Goal: Check status: Check status

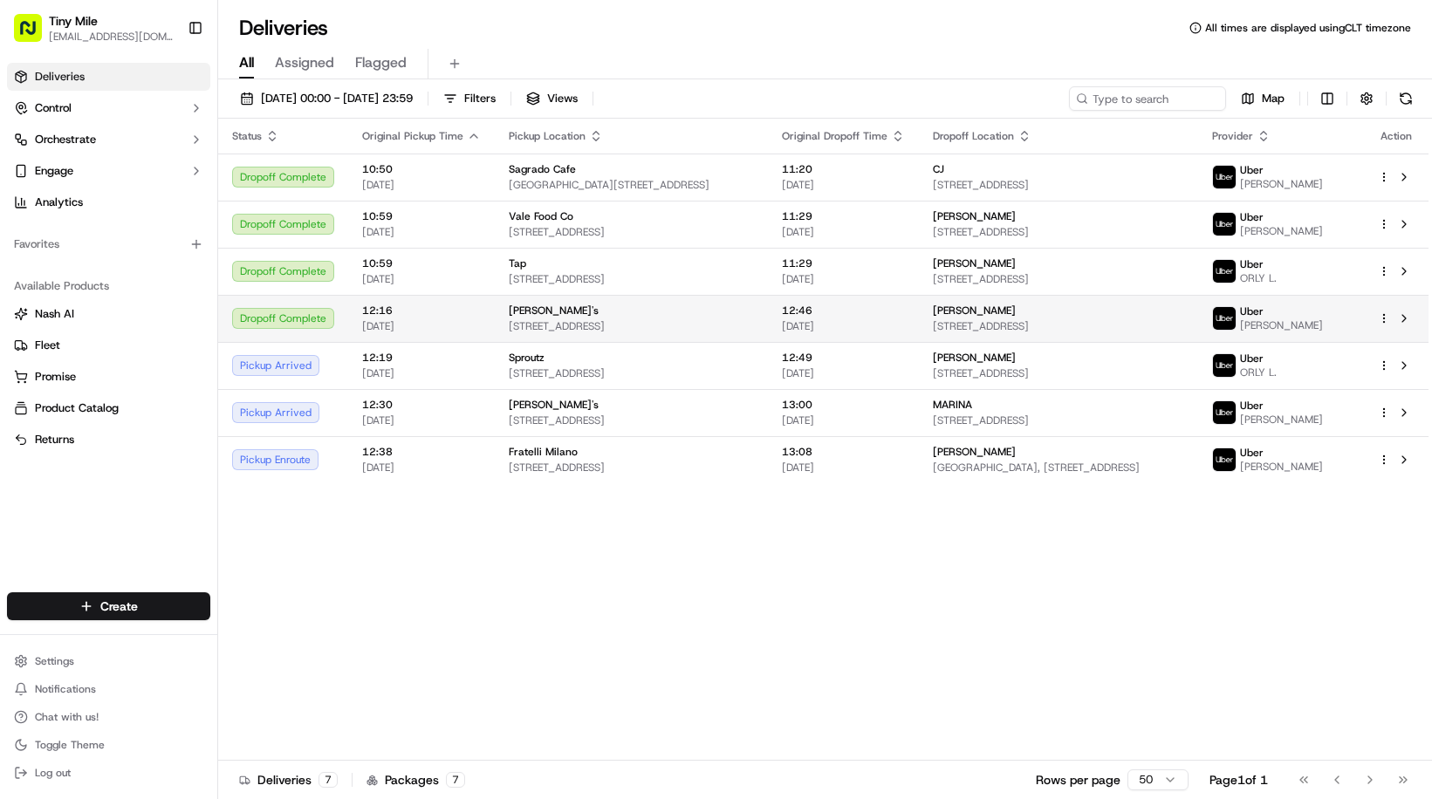
click at [914, 322] on td "12:46 [DATE]" at bounding box center [843, 318] width 151 height 47
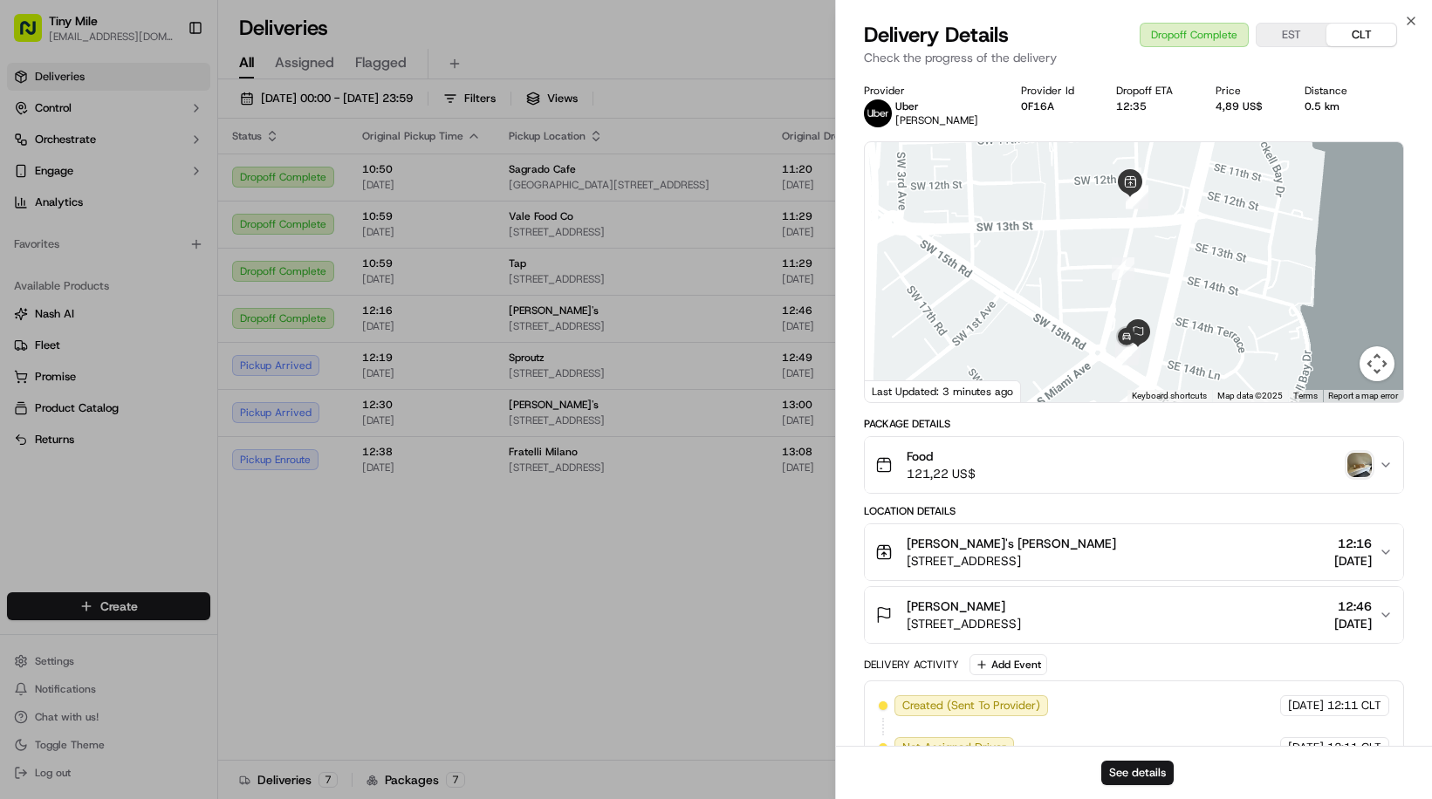
click at [1380, 461] on icon "button" at bounding box center [1385, 465] width 14 height 14
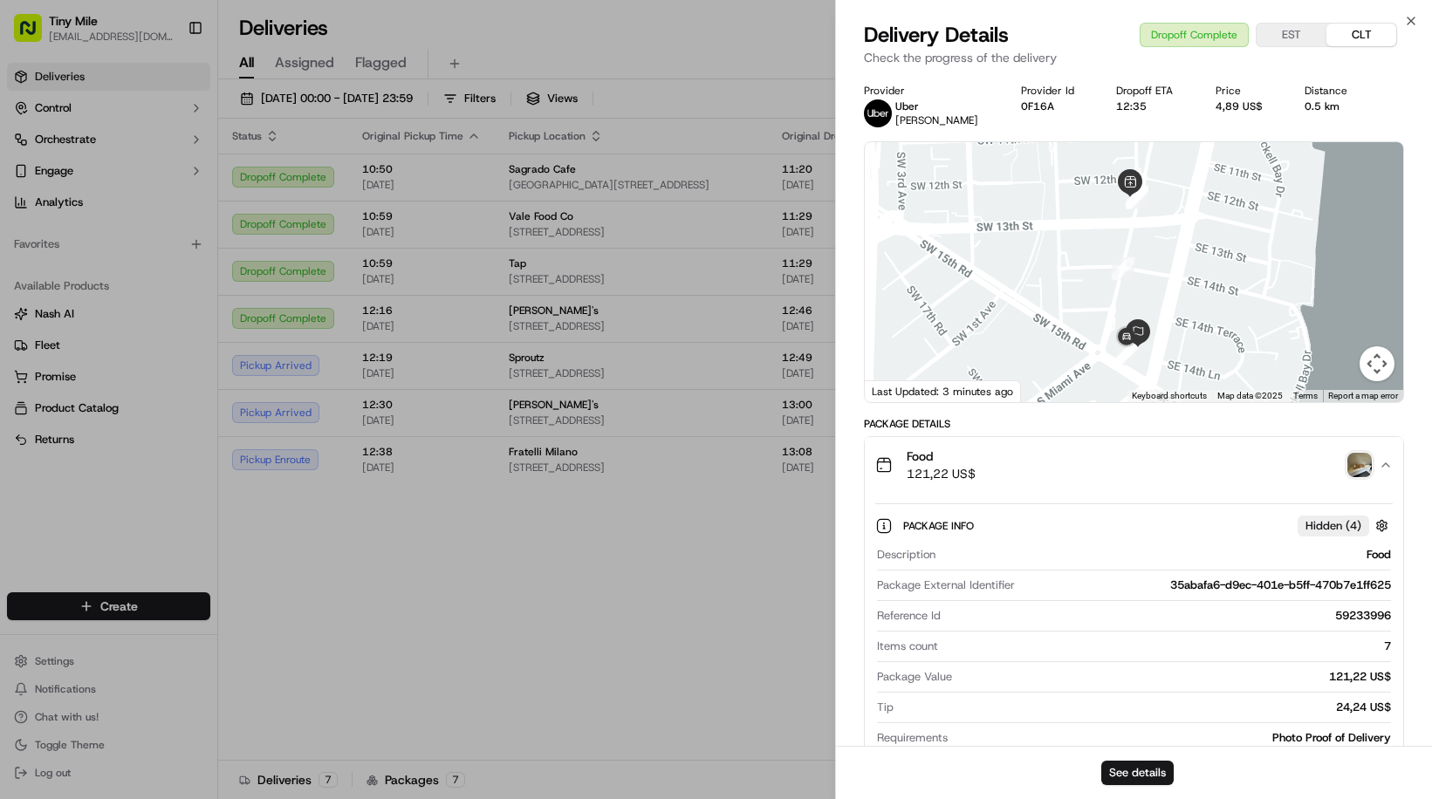
click at [1364, 464] on img "button" at bounding box center [1359, 465] width 24 height 24
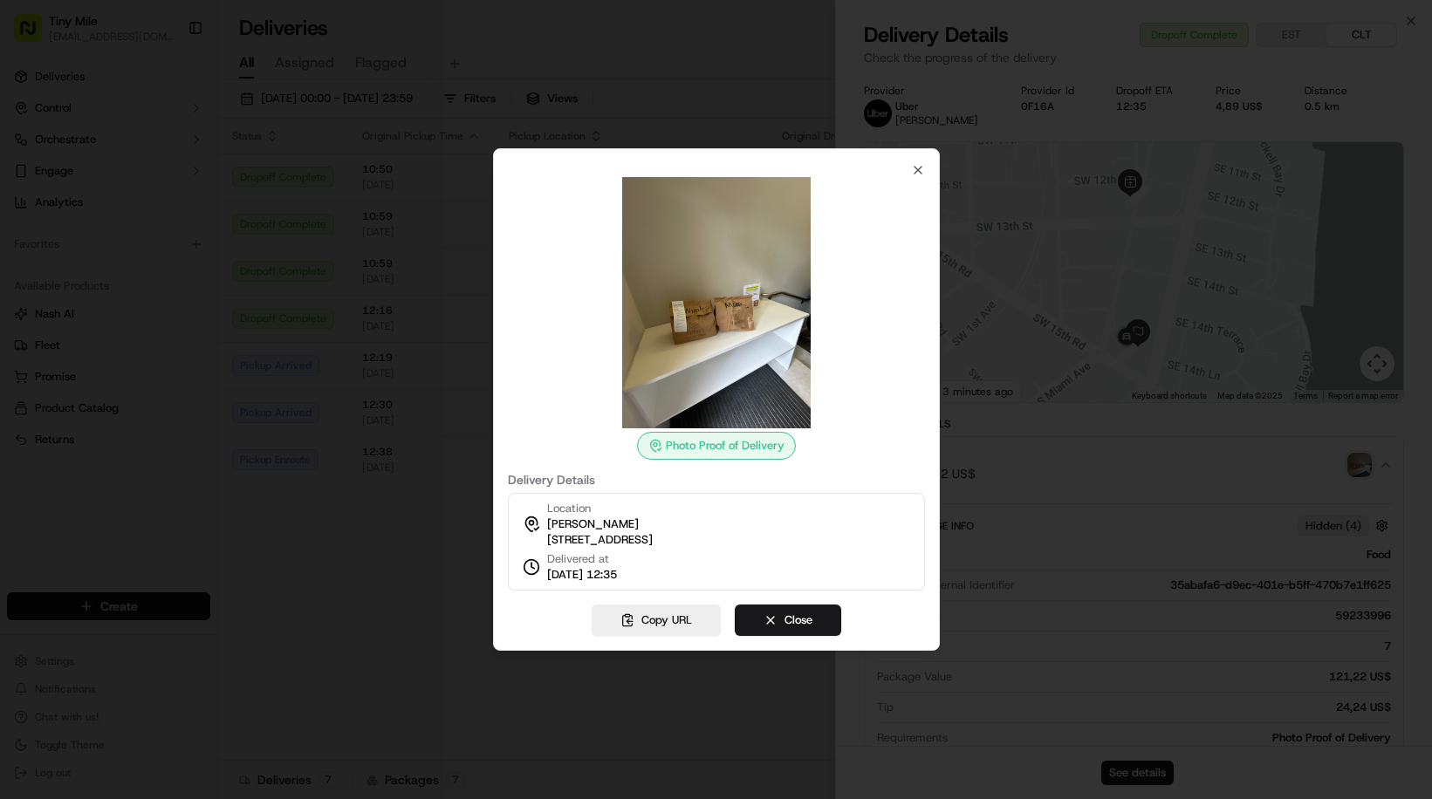
click at [711, 326] on img at bounding box center [716, 302] width 251 height 251
drag, startPoint x: 1054, startPoint y: 395, endPoint x: 1068, endPoint y: 359, distance: 39.2
click at [1054, 395] on div at bounding box center [716, 399] width 1432 height 799
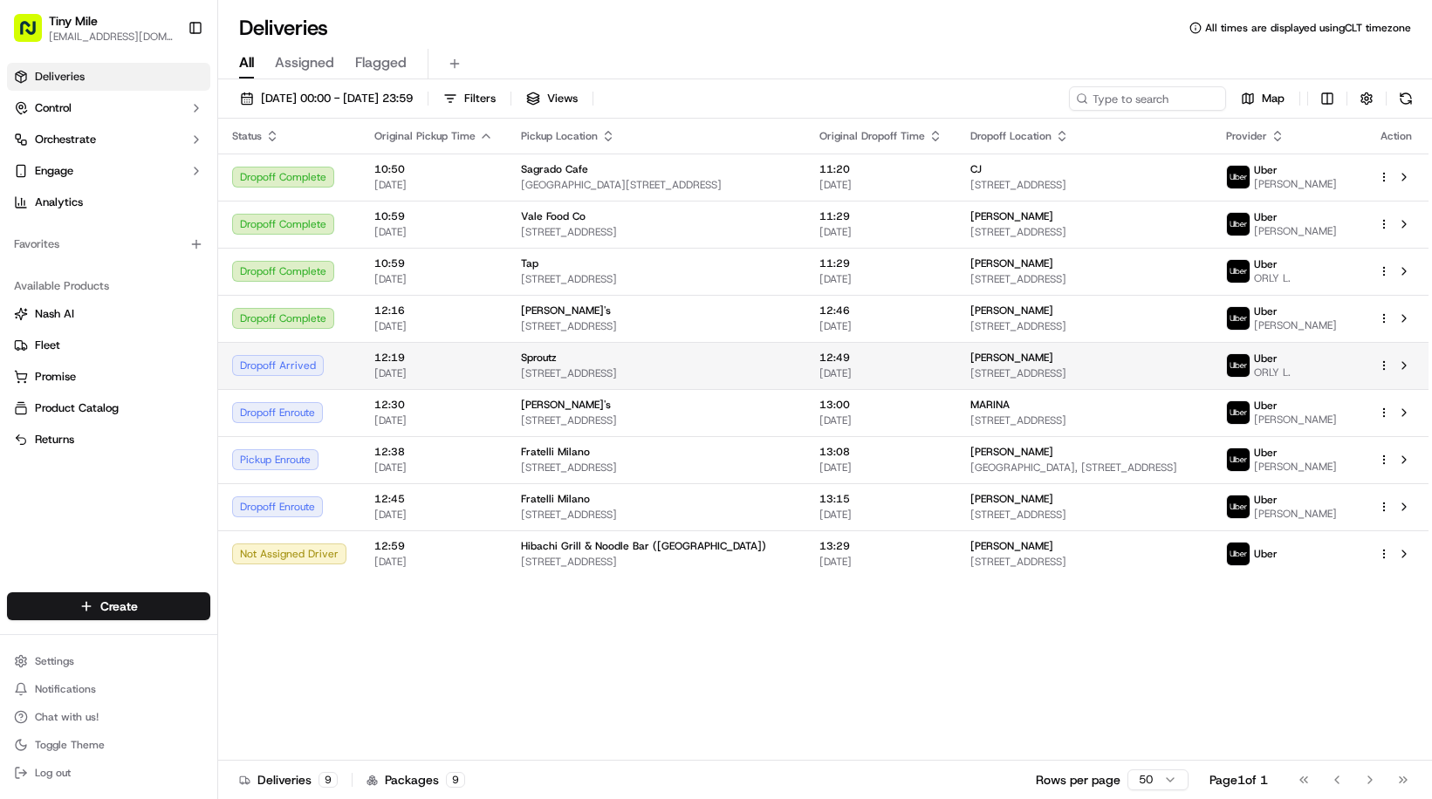
click at [970, 380] on span "[STREET_ADDRESS]" at bounding box center [1084, 373] width 229 height 14
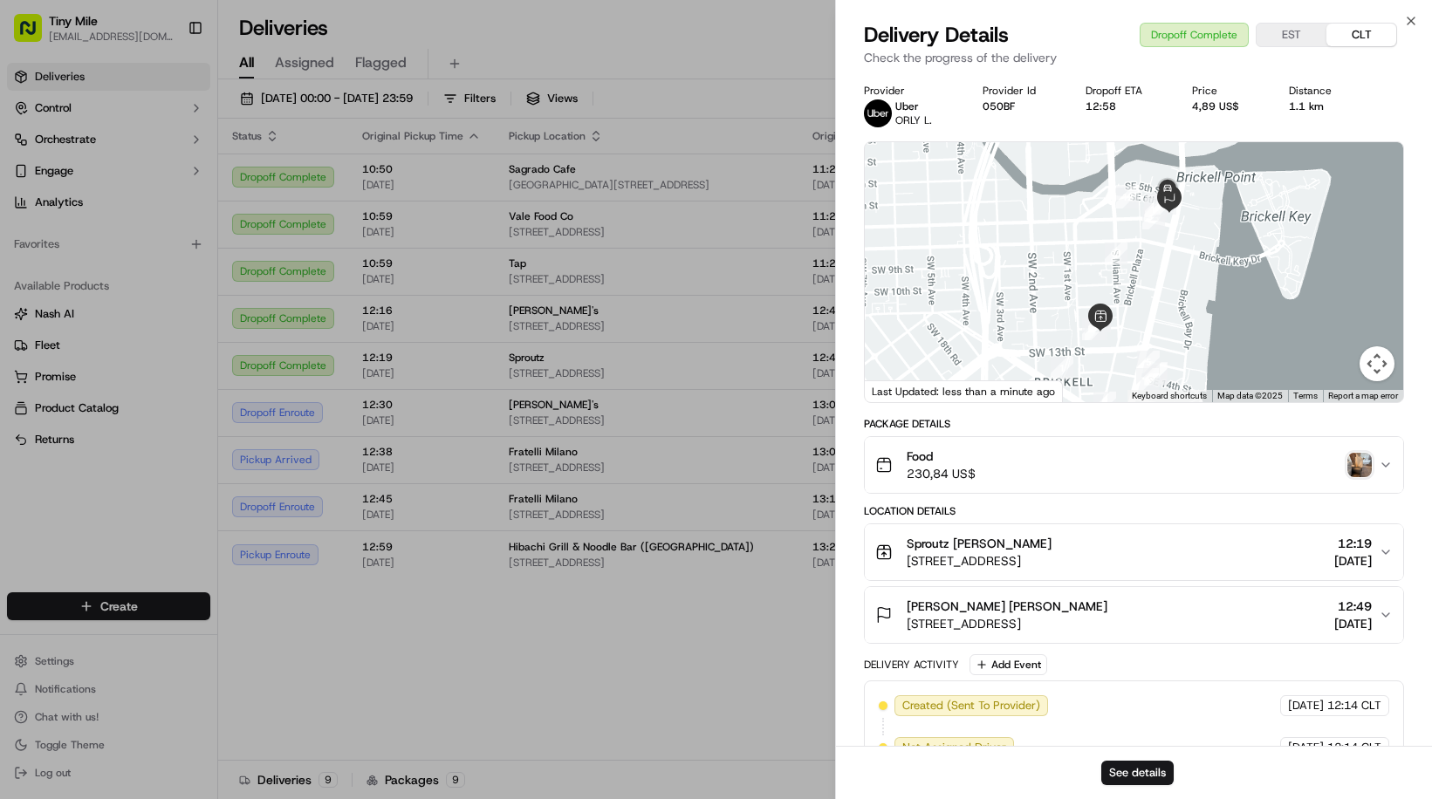
click at [1357, 462] on img "button" at bounding box center [1359, 465] width 24 height 24
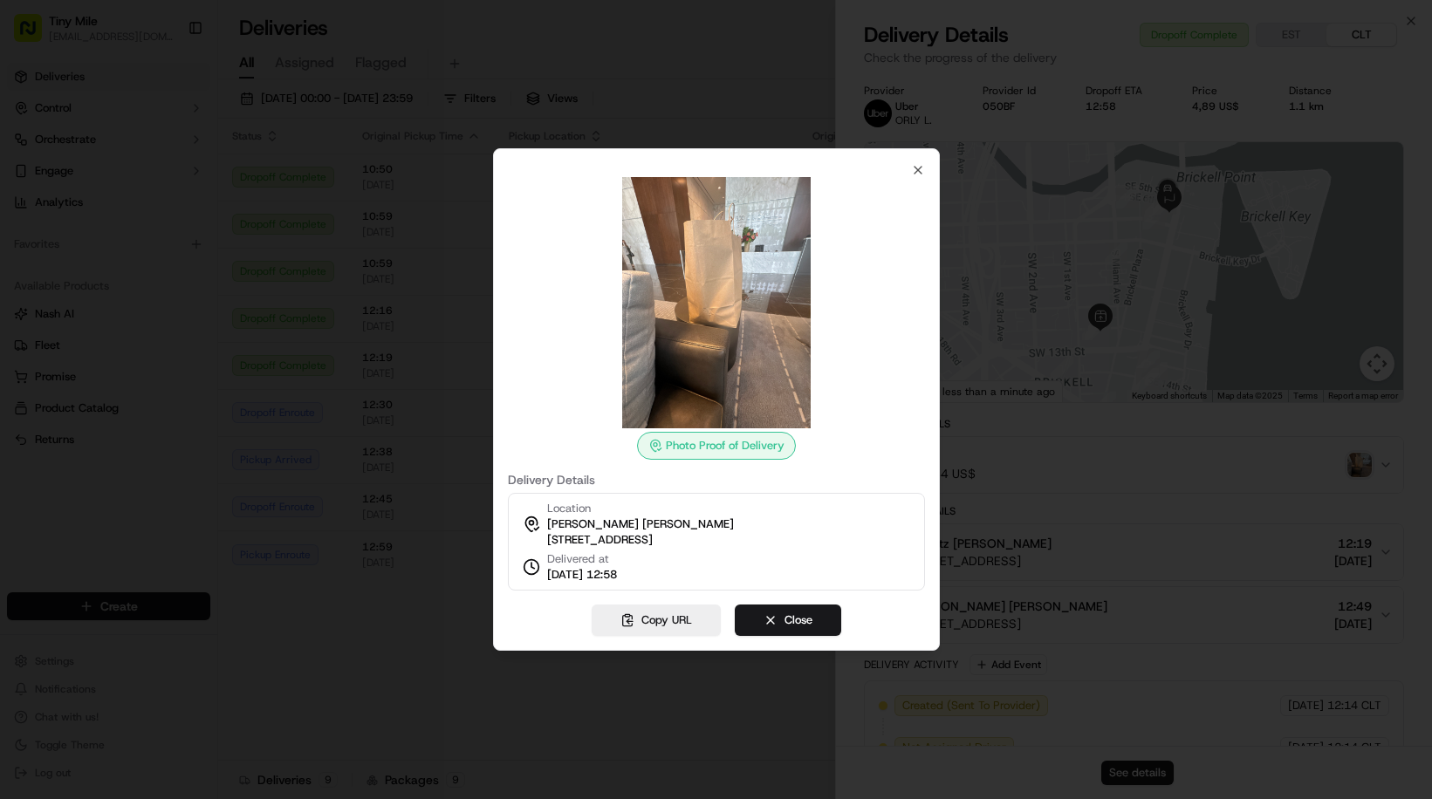
click at [728, 325] on img at bounding box center [716, 302] width 251 height 251
click at [1191, 272] on div at bounding box center [716, 399] width 1432 height 799
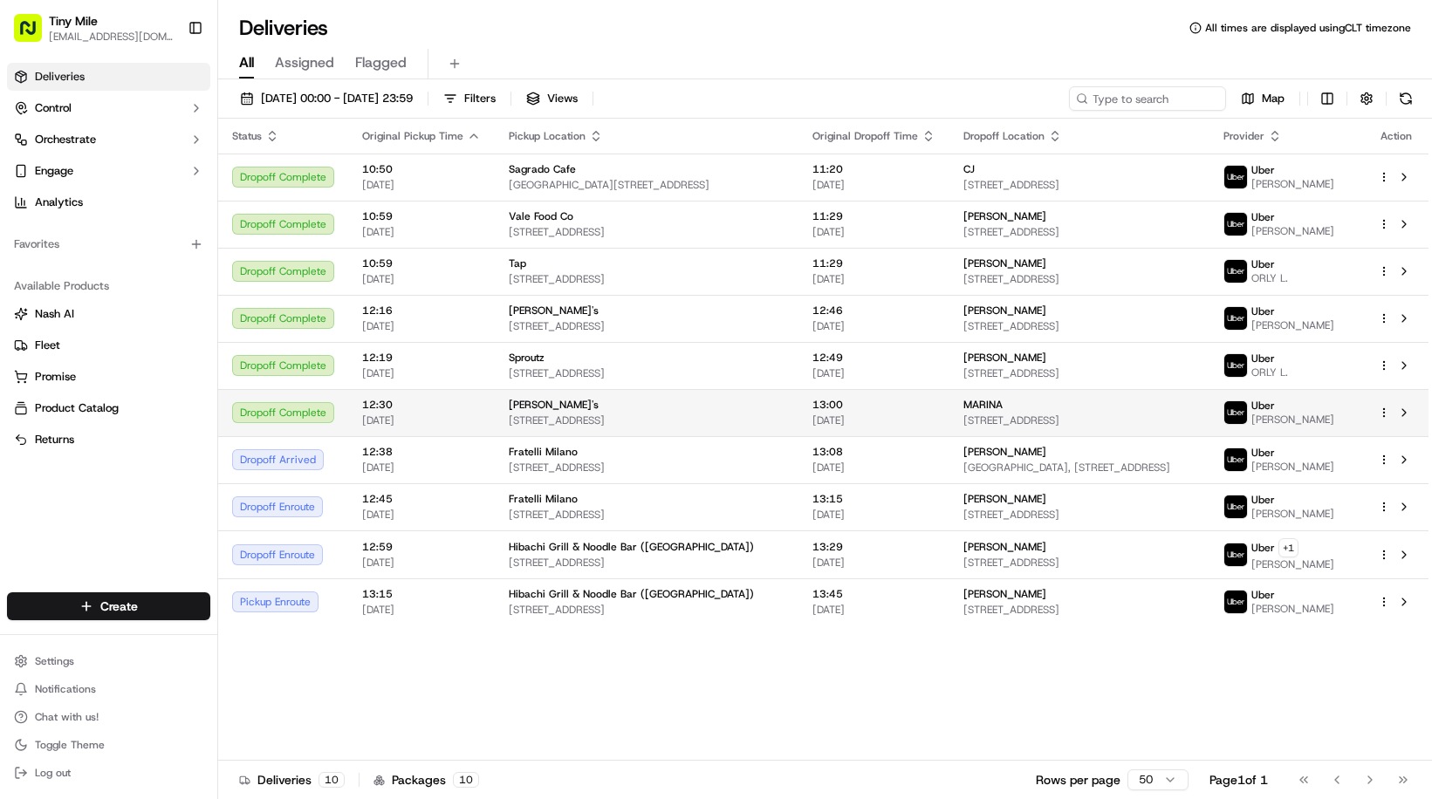
click at [970, 427] on span "[STREET_ADDRESS]" at bounding box center [1079, 420] width 233 height 14
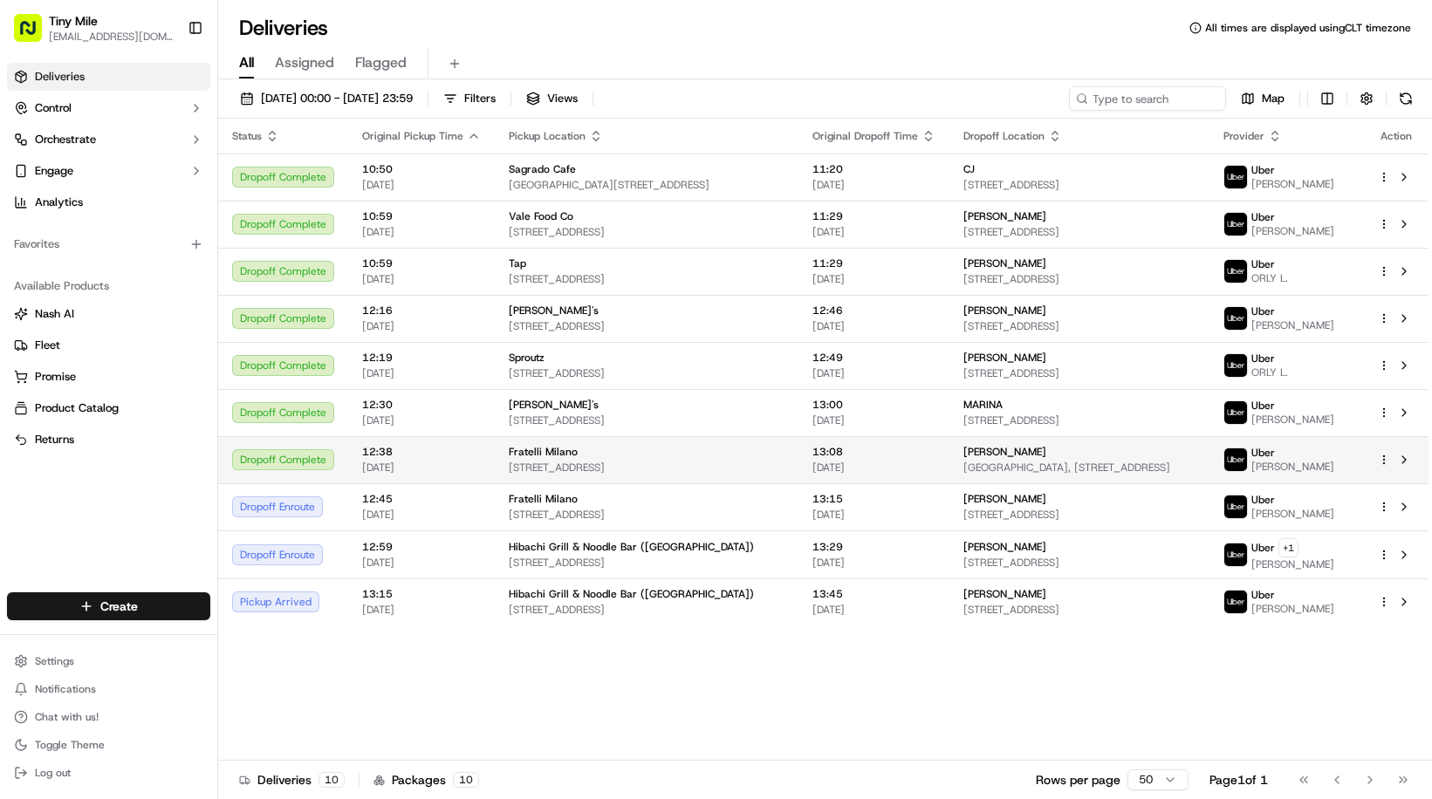
click at [968, 459] on div "[PERSON_NAME]" at bounding box center [1079, 452] width 233 height 14
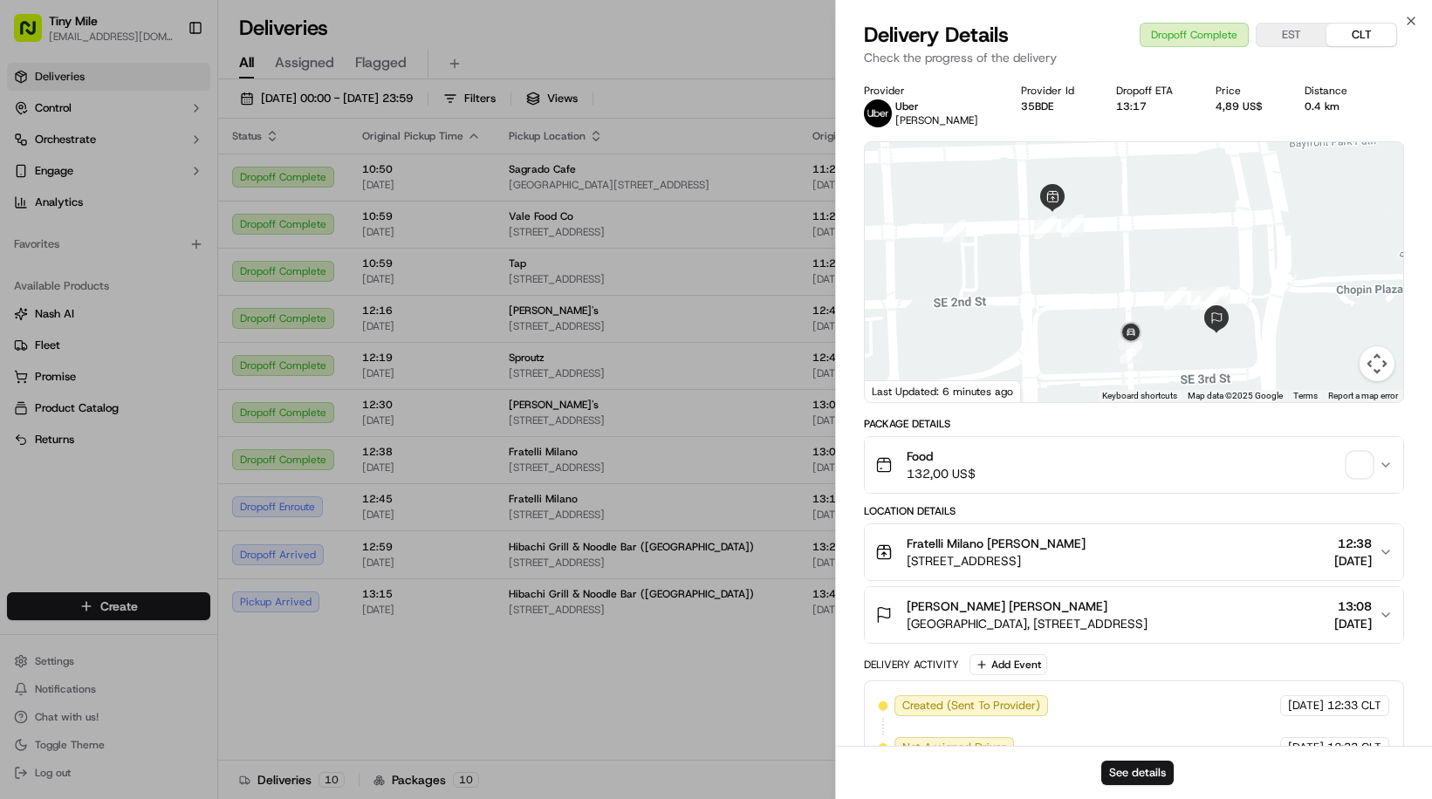
drag, startPoint x: 1352, startPoint y: 468, endPoint x: 1288, endPoint y: 508, distance: 75.6
click at [1288, 508] on div "Location Details" at bounding box center [1134, 511] width 540 height 14
click at [1363, 475] on span "button" at bounding box center [1359, 465] width 24 height 24
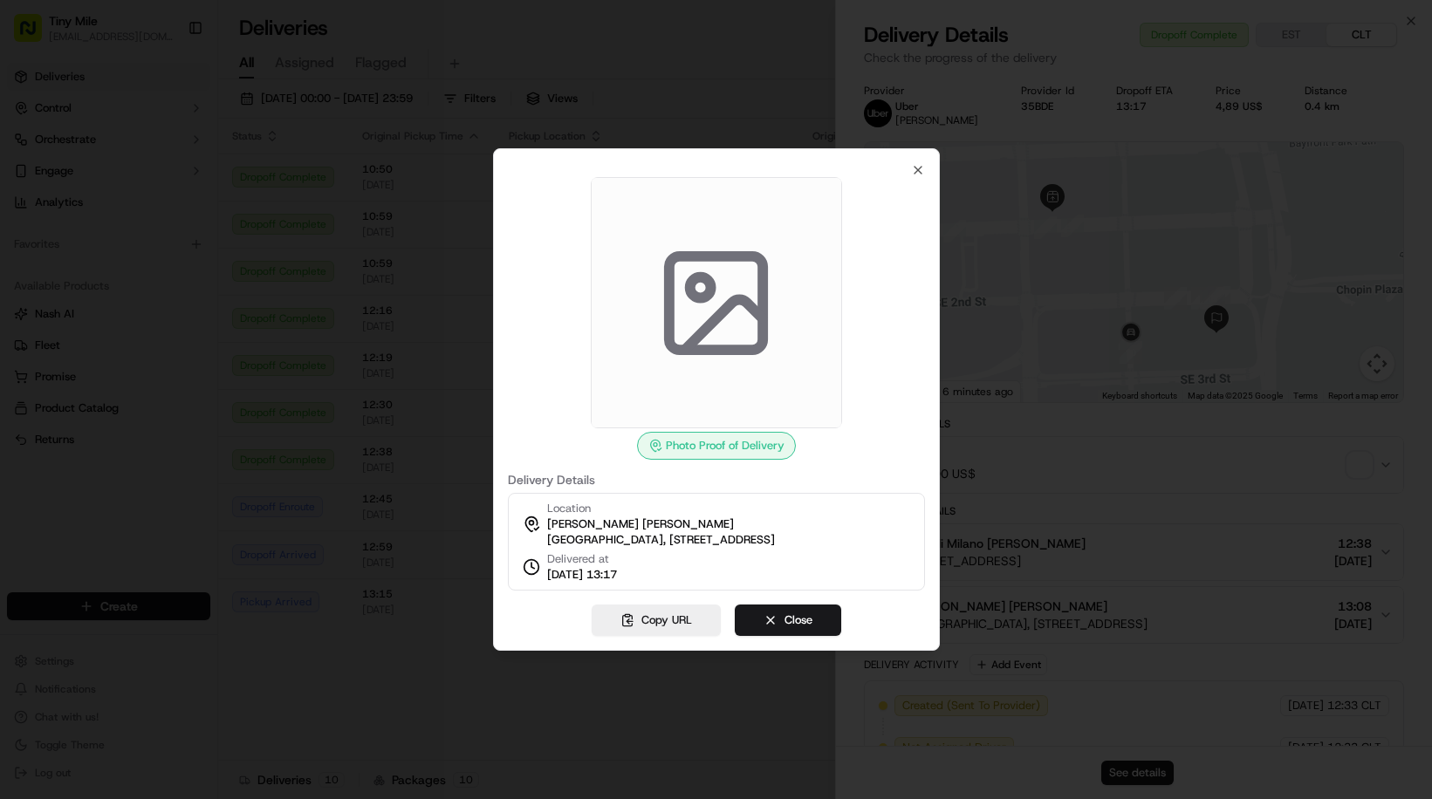
click at [1215, 485] on div at bounding box center [716, 399] width 1432 height 799
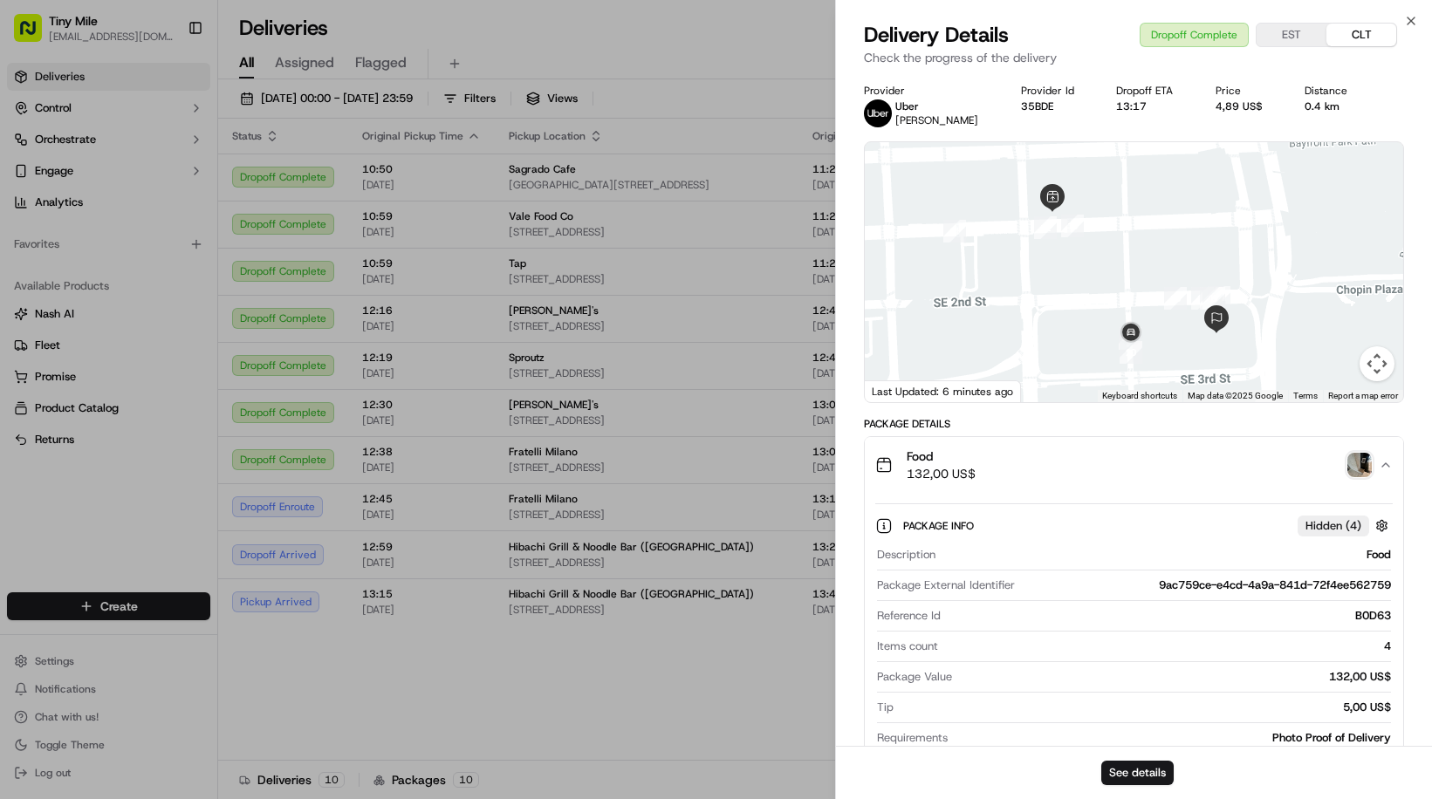
click at [1389, 468] on icon "button" at bounding box center [1385, 465] width 14 height 14
